Goal: Information Seeking & Learning: Learn about a topic

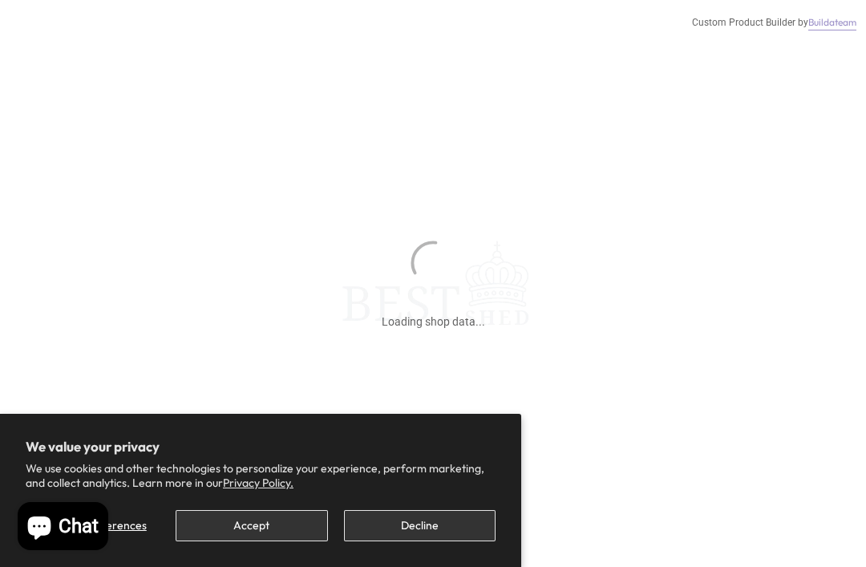
click at [403, 527] on button "Decline" at bounding box center [420, 525] width 152 height 31
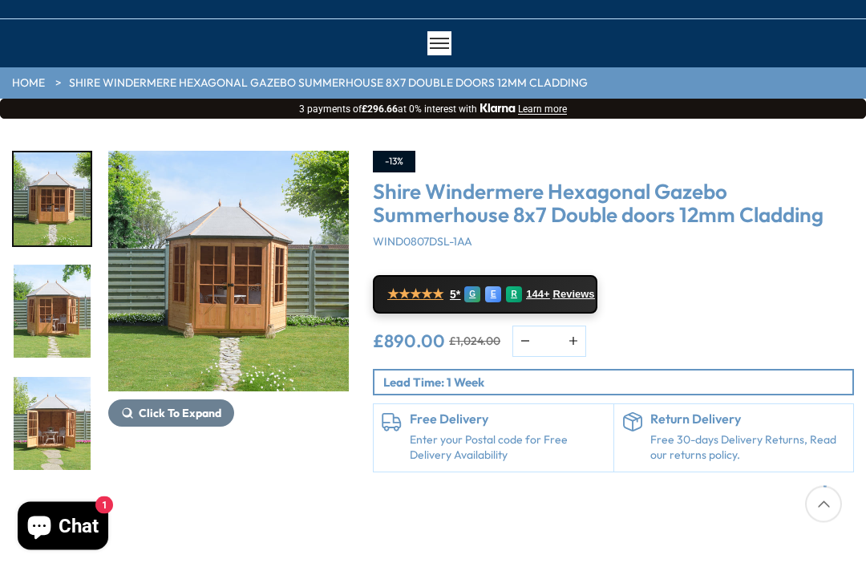
scroll to position [100, 0]
click at [181, 411] on span "Click To Expand" at bounding box center [180, 413] width 83 height 14
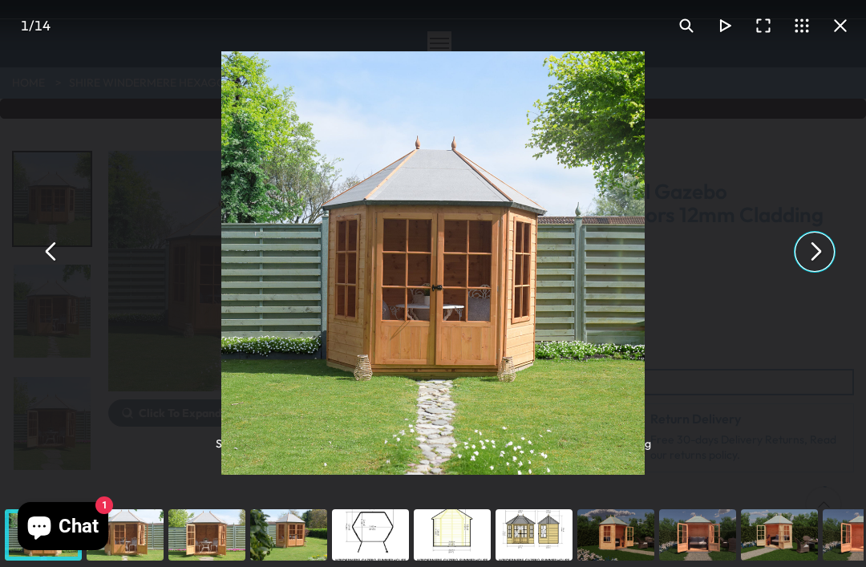
click at [821, 271] on button "You can close this modal content with the ESC key" at bounding box center [815, 252] width 38 height 38
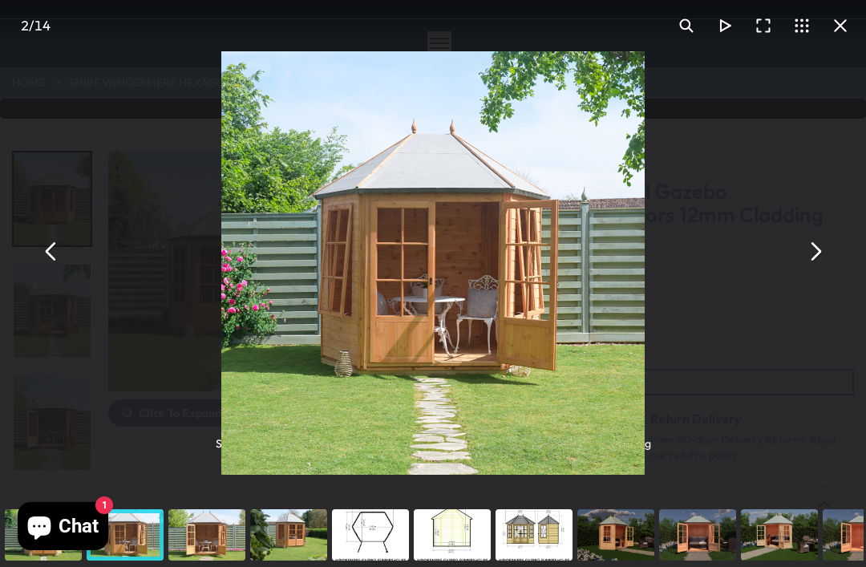
click at [812, 271] on button "You can close this modal content with the ESC key" at bounding box center [815, 252] width 38 height 38
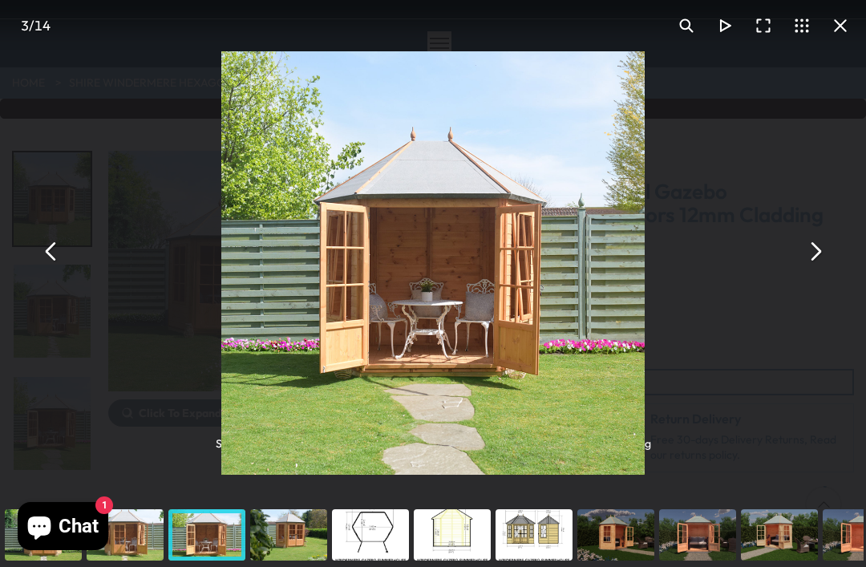
click at [823, 271] on button "You can close this modal content with the ESC key" at bounding box center [815, 252] width 38 height 38
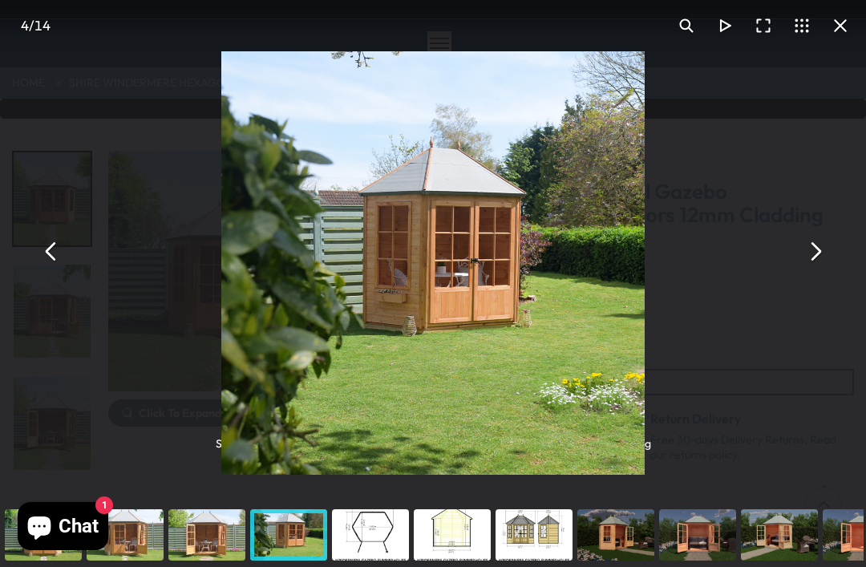
click at [835, 33] on button "You can close this modal content with the ESC key" at bounding box center [840, 25] width 38 height 38
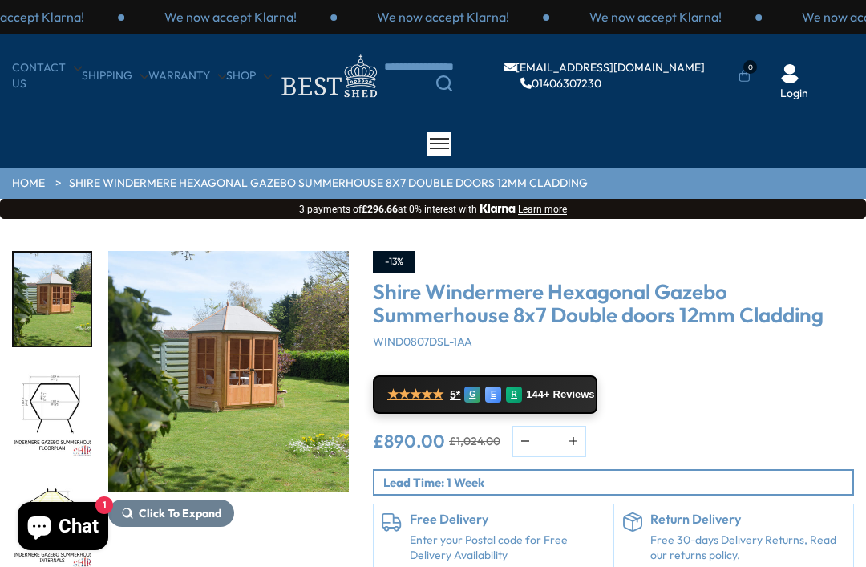
scroll to position [152, 0]
